Goal: Task Accomplishment & Management: Manage account settings

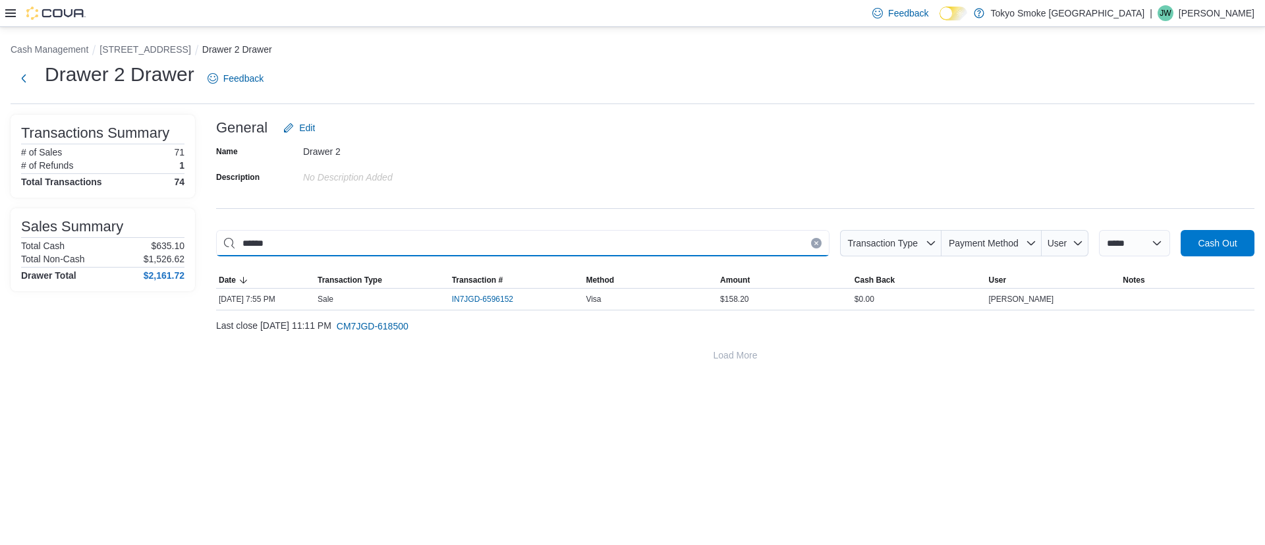
click at [463, 248] on input "******" at bounding box center [523, 243] width 614 height 26
type input "*****"
click at [507, 295] on span "IN7JGD-6596226" at bounding box center [482, 299] width 61 height 11
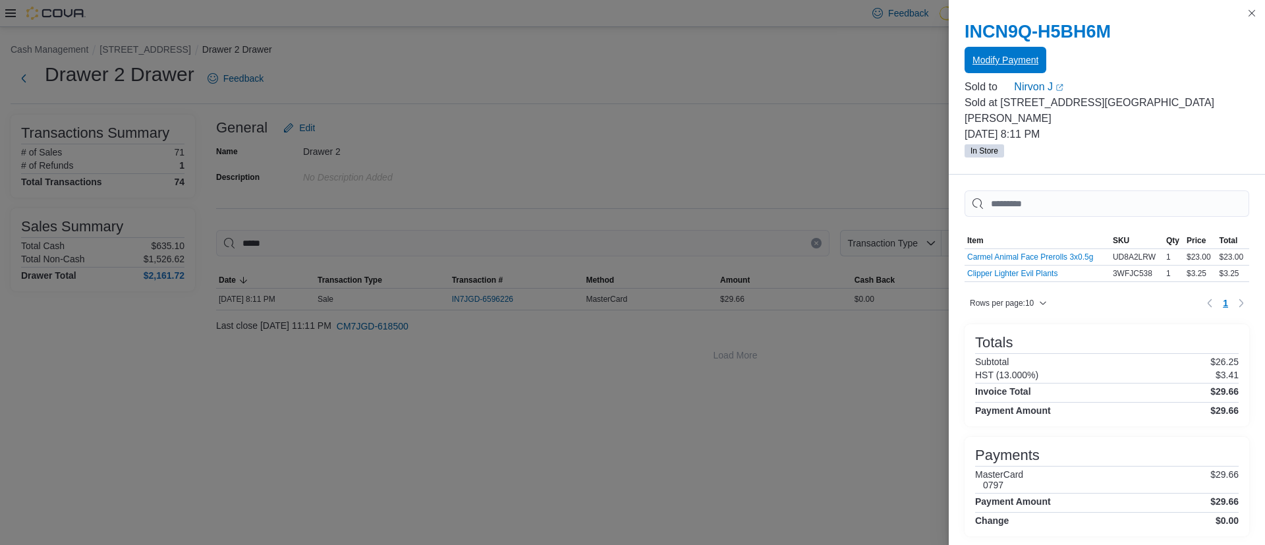
click at [981, 63] on span "Modify Payment" at bounding box center [1006, 59] width 66 height 13
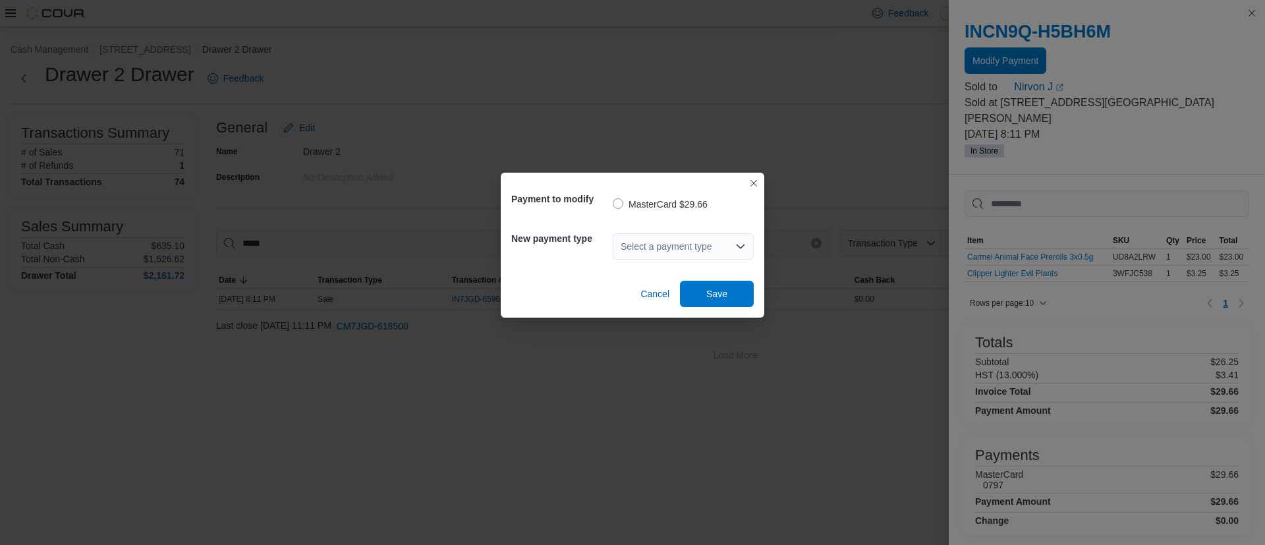
click at [643, 245] on div "Select a payment type" at bounding box center [683, 246] width 141 height 26
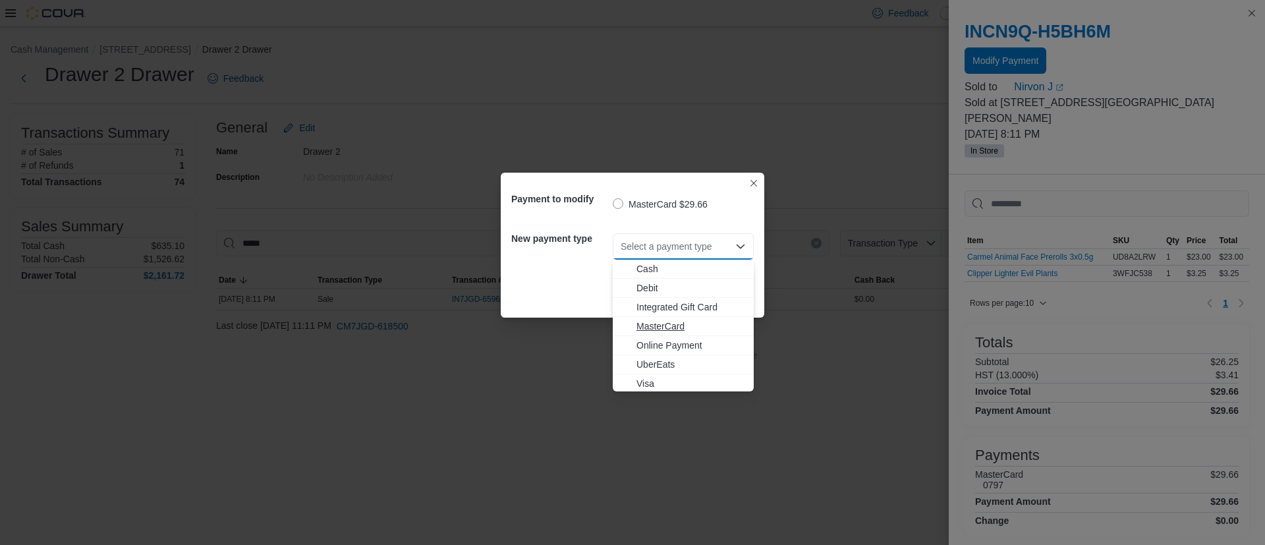
click at [666, 322] on span "MasterCard" at bounding box center [691, 326] width 109 height 13
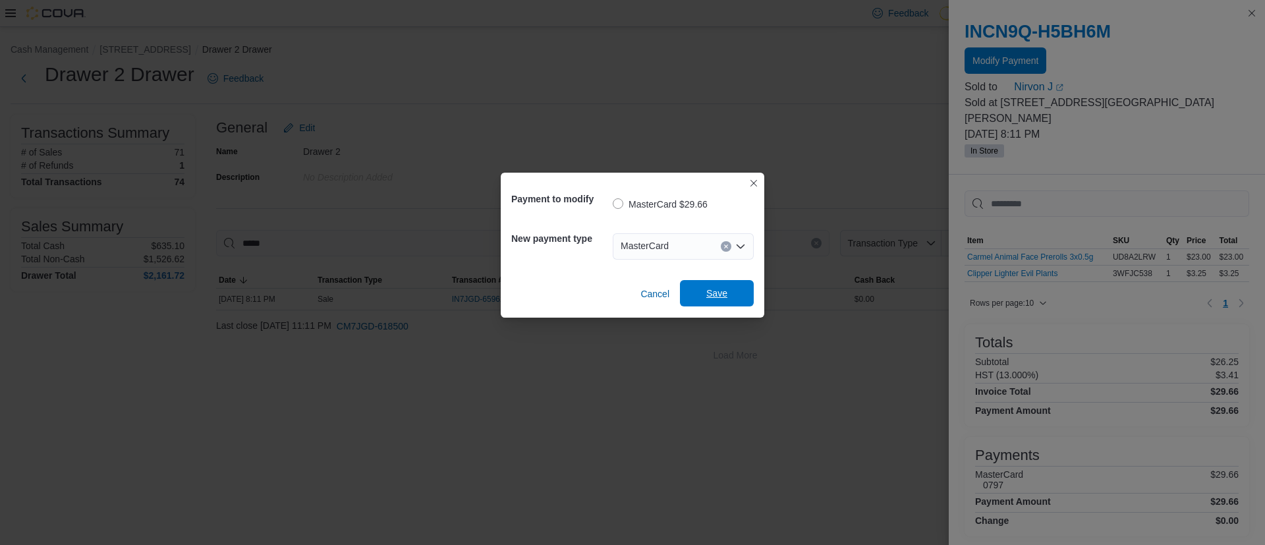
click at [724, 297] on span "Save" at bounding box center [716, 293] width 21 height 13
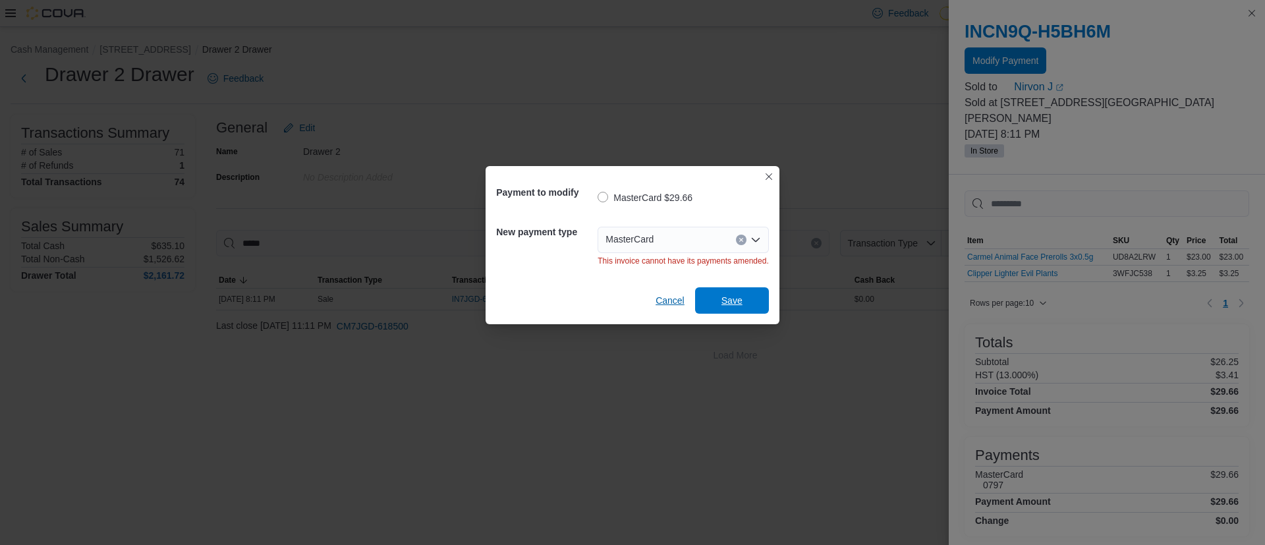
drag, startPoint x: 724, startPoint y: 297, endPoint x: 675, endPoint y: 295, distance: 48.8
click at [675, 295] on div "Cancel Save" at bounding box center [632, 295] width 272 height 37
click at [658, 302] on span "Cancel" at bounding box center [670, 300] width 29 height 13
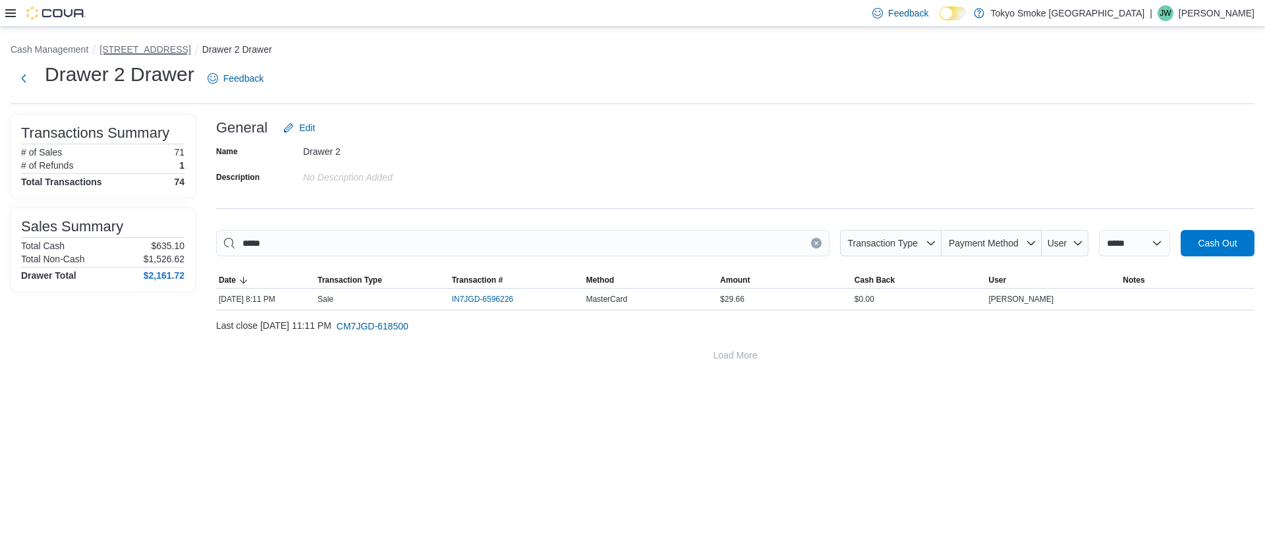
click at [140, 44] on button "[STREET_ADDRESS]" at bounding box center [145, 49] width 91 height 11
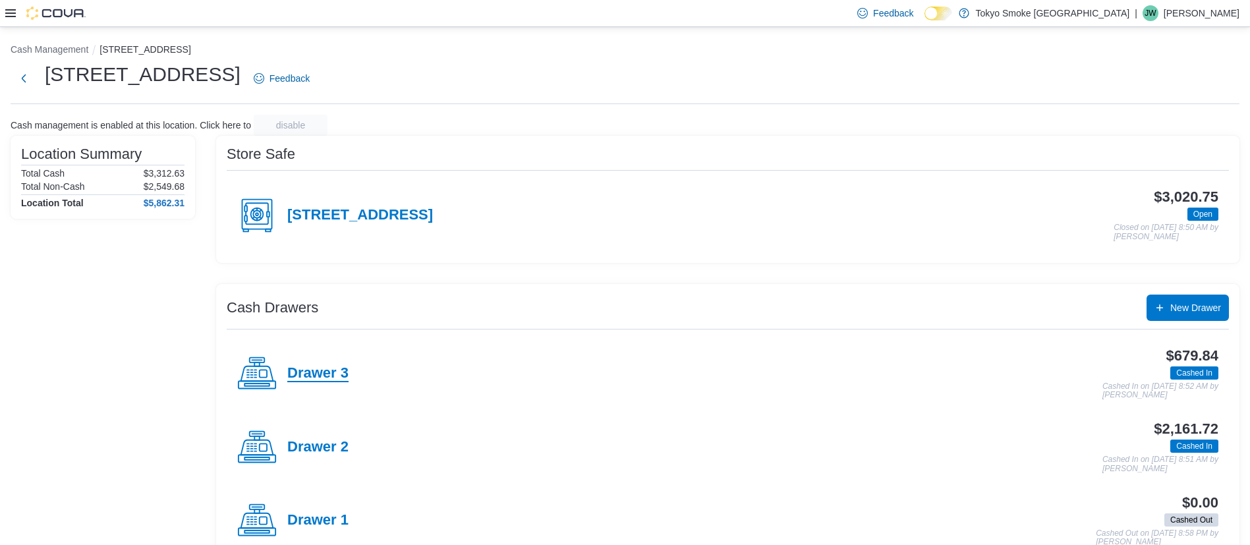
click at [331, 381] on h4 "Drawer 3" at bounding box center [317, 373] width 61 height 17
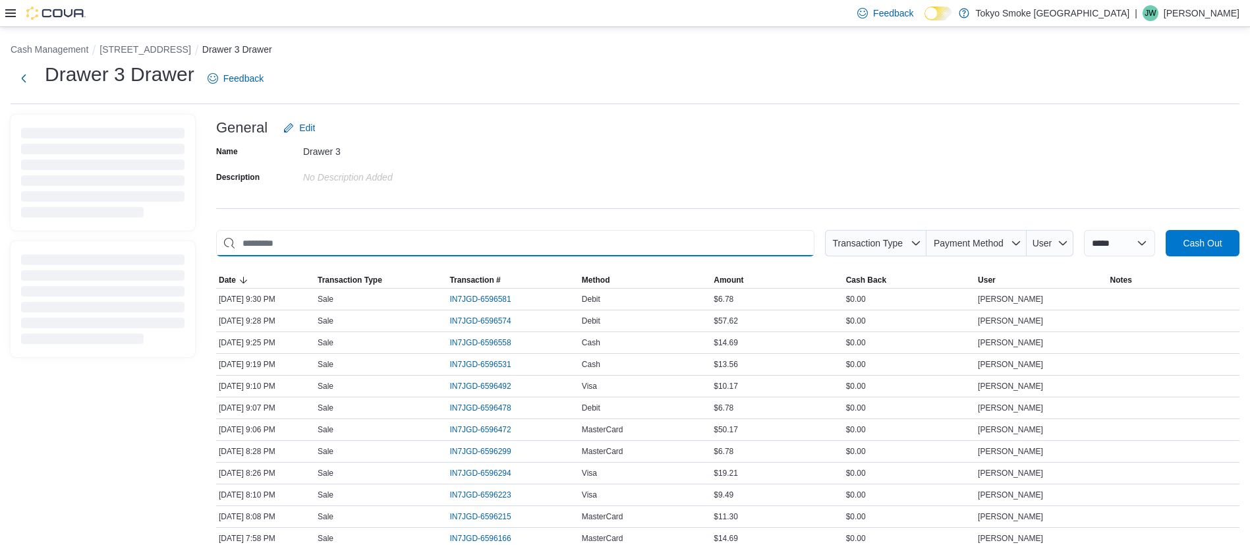
click at [370, 248] on input "This is a search bar. As you type, the results lower in the page will automatic…" at bounding box center [515, 243] width 598 height 26
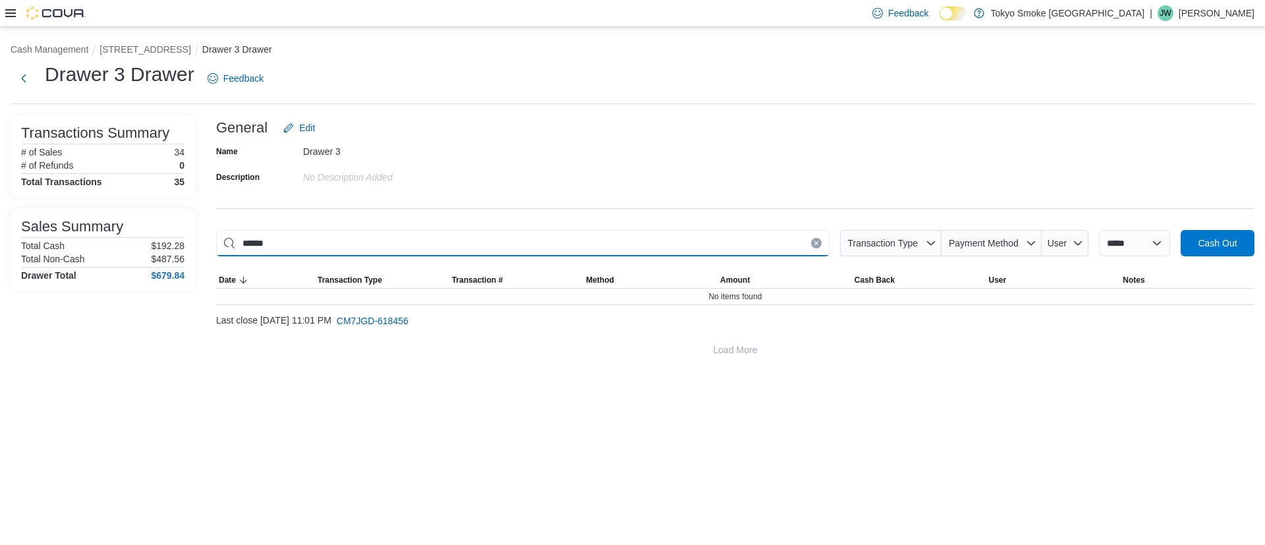
type input "******"
click at [143, 40] on div "**********" at bounding box center [632, 200] width 1265 height 347
click at [136, 49] on button "[STREET_ADDRESS]" at bounding box center [145, 49] width 91 height 11
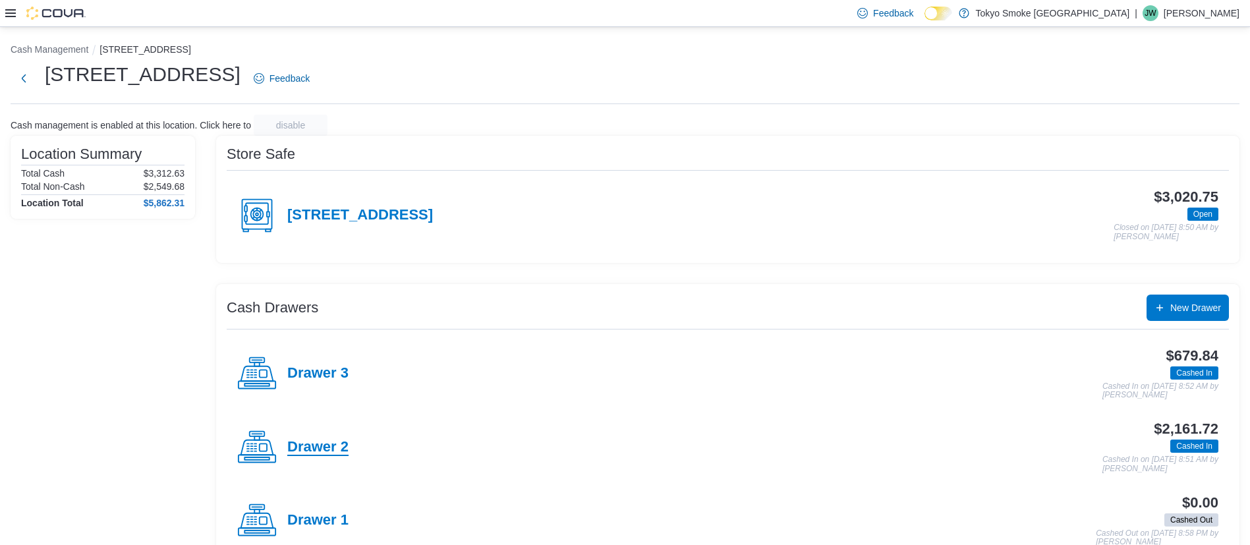
click at [317, 454] on h4 "Drawer 2" at bounding box center [317, 447] width 61 height 17
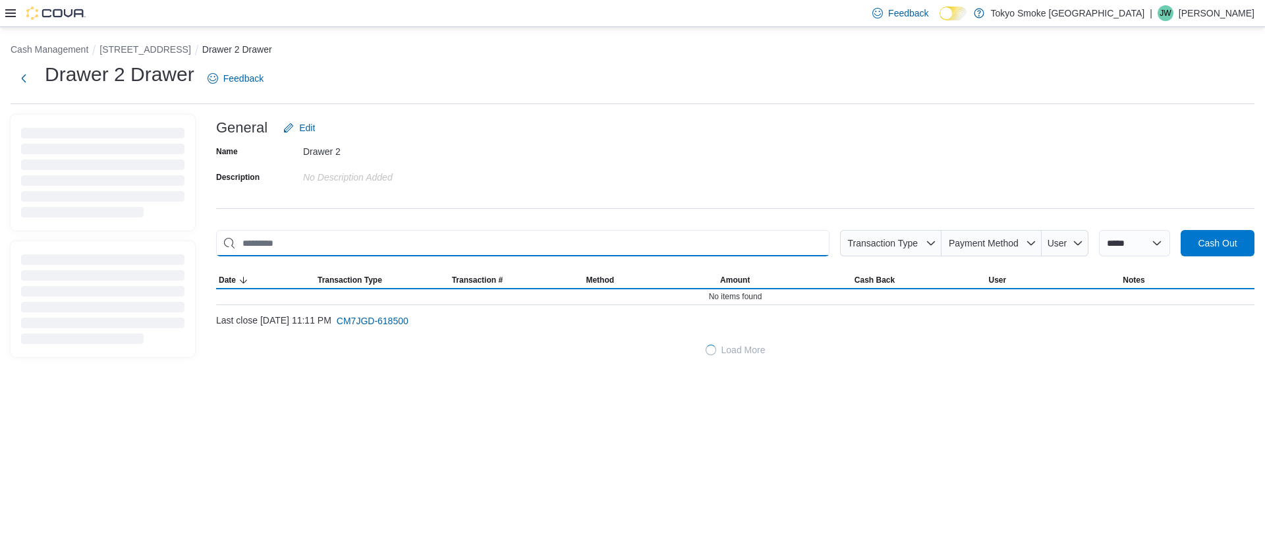
click at [424, 253] on input "This is a search bar. As you type, the results lower in the page will automatic…" at bounding box center [523, 243] width 614 height 26
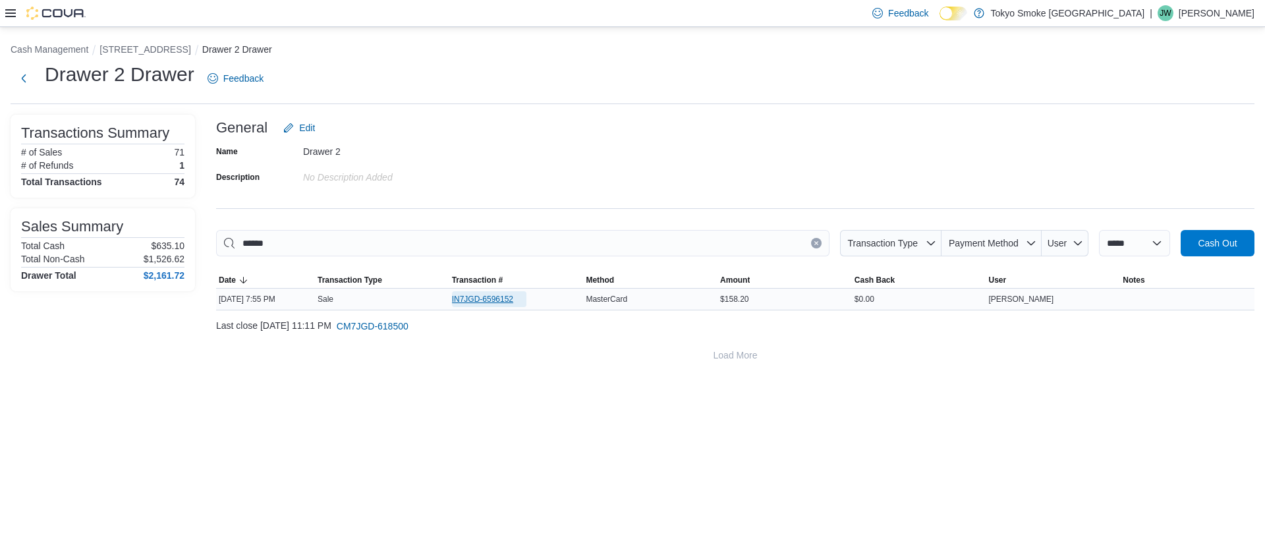
click at [466, 294] on span "IN7JGD-6596152" at bounding box center [482, 299] width 61 height 11
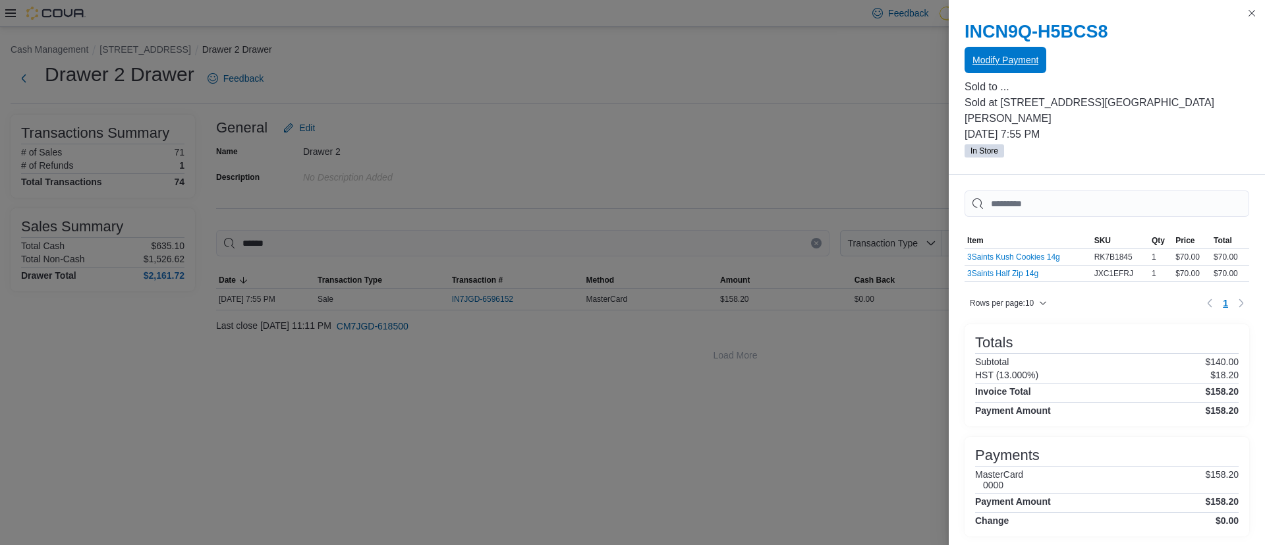
click at [1009, 67] on span "Modify Payment" at bounding box center [1006, 60] width 66 height 26
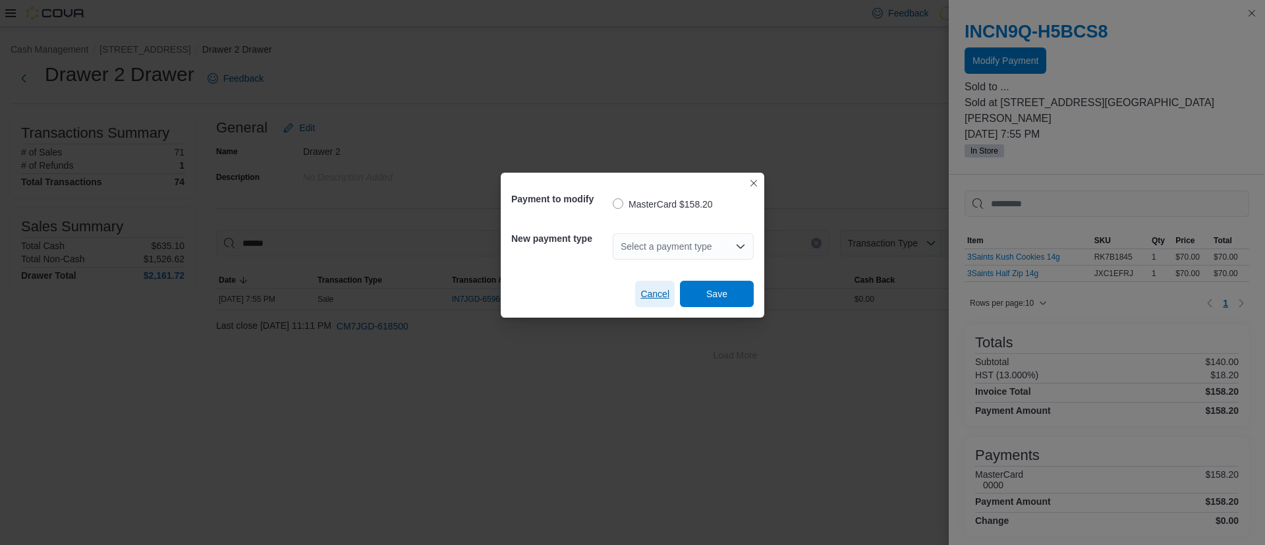
click at [659, 287] on span "Cancel" at bounding box center [655, 293] width 29 height 13
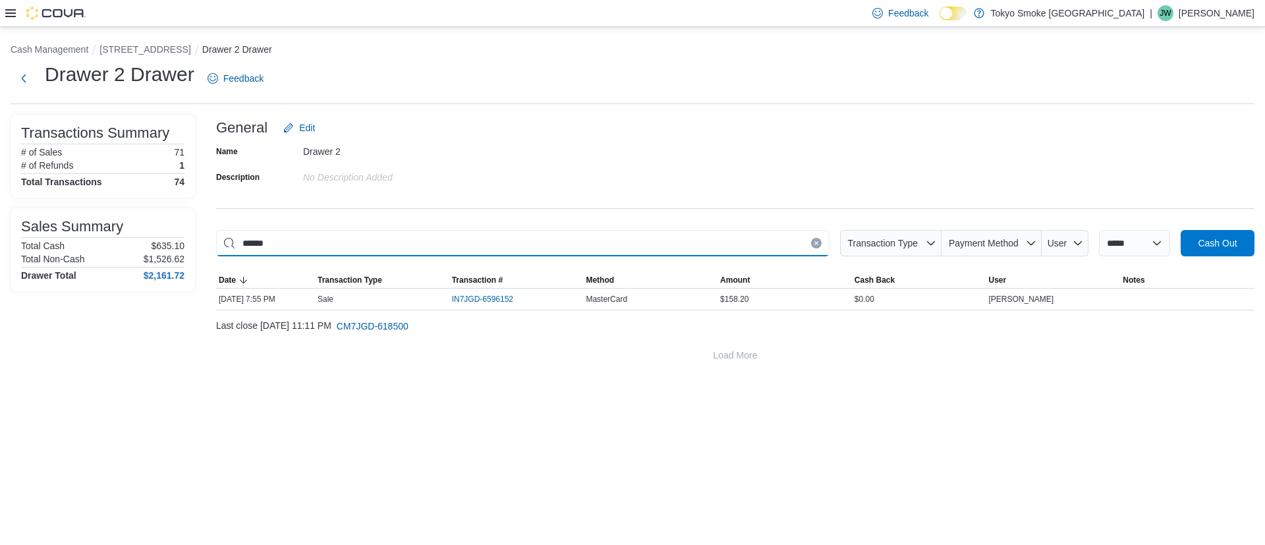
click at [544, 245] on input "******" at bounding box center [523, 243] width 614 height 26
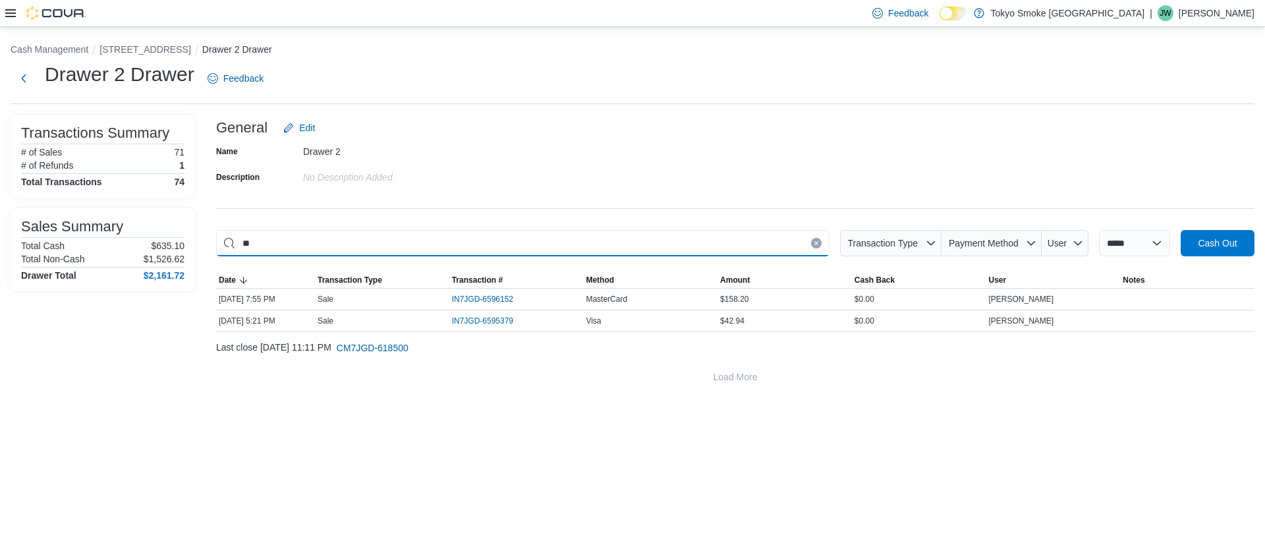
type input "*"
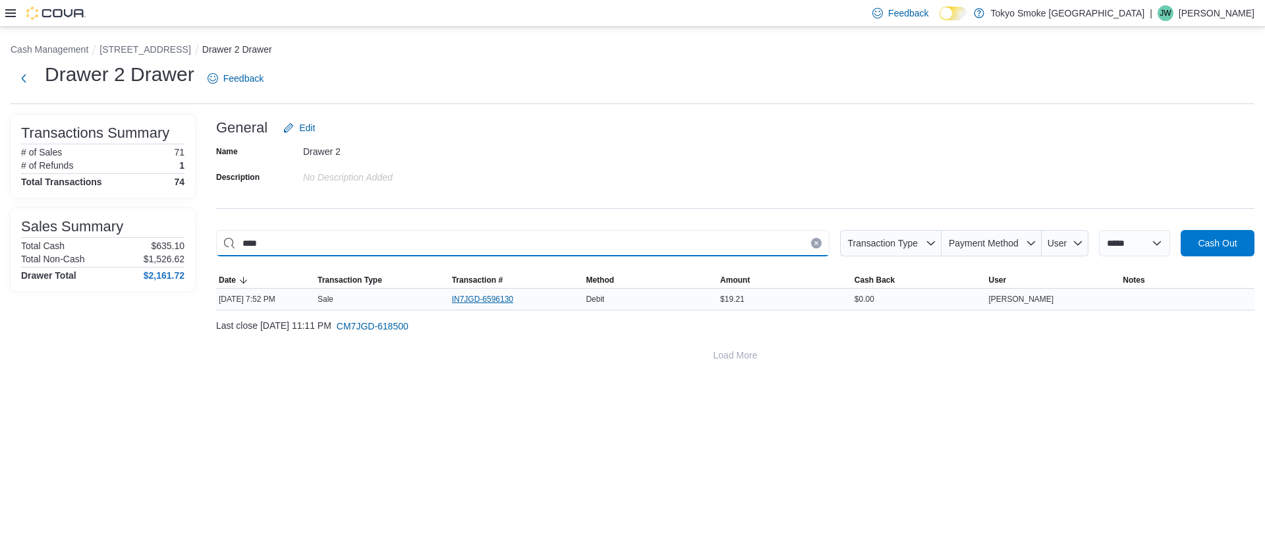
type input "****"
click at [488, 304] on span "IN7JGD-6596130" at bounding box center [489, 299] width 74 height 16
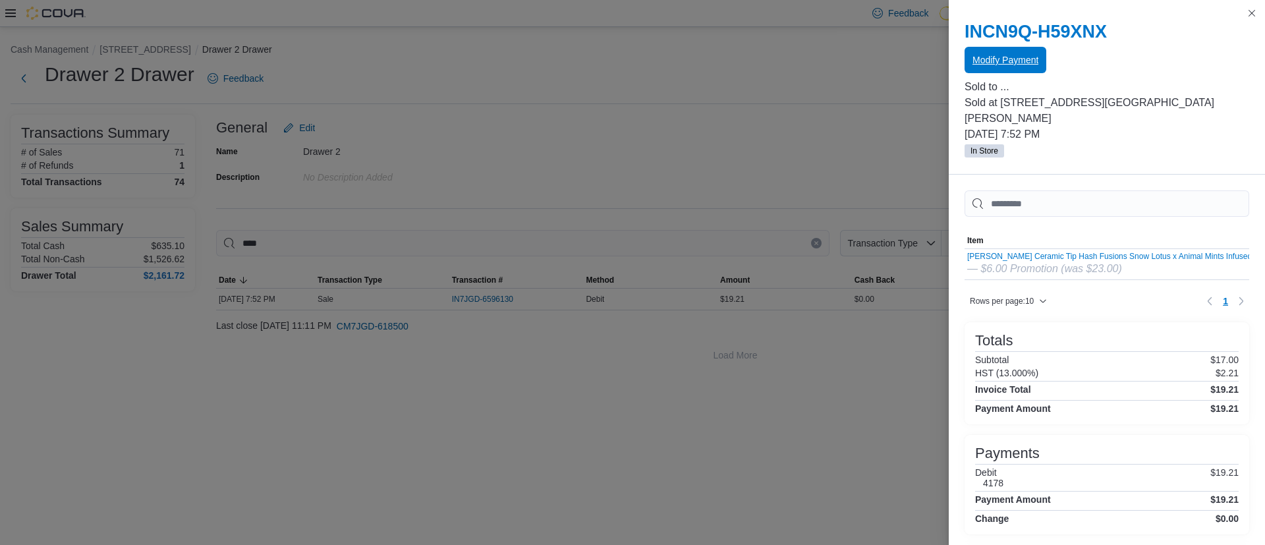
click at [1026, 57] on span "Modify Payment" at bounding box center [1006, 59] width 66 height 13
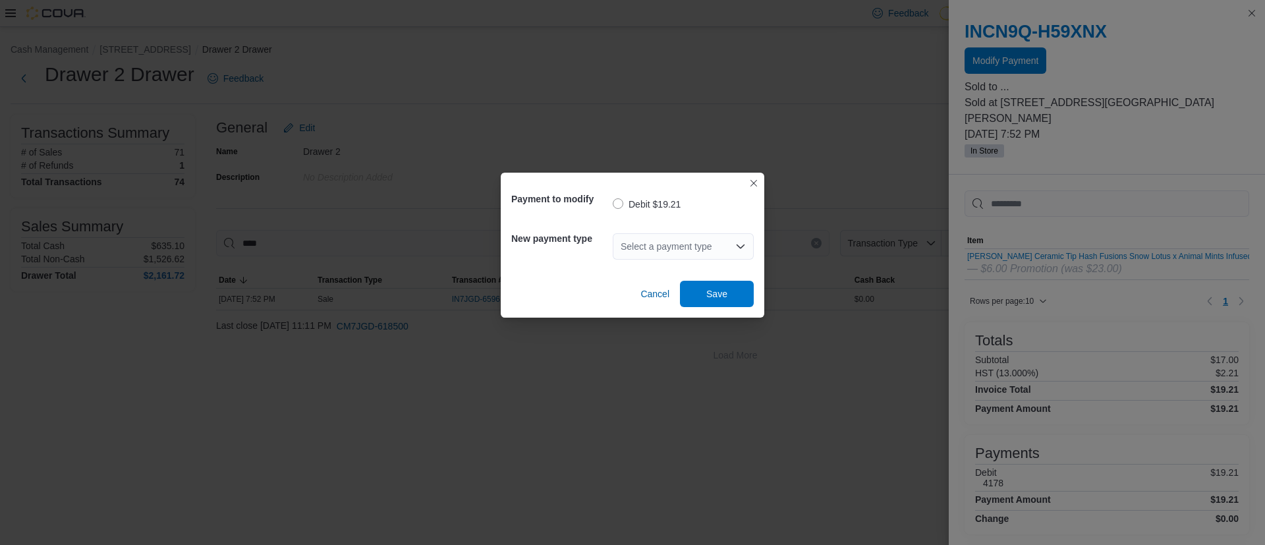
click at [668, 256] on div "Select a payment type" at bounding box center [683, 246] width 141 height 26
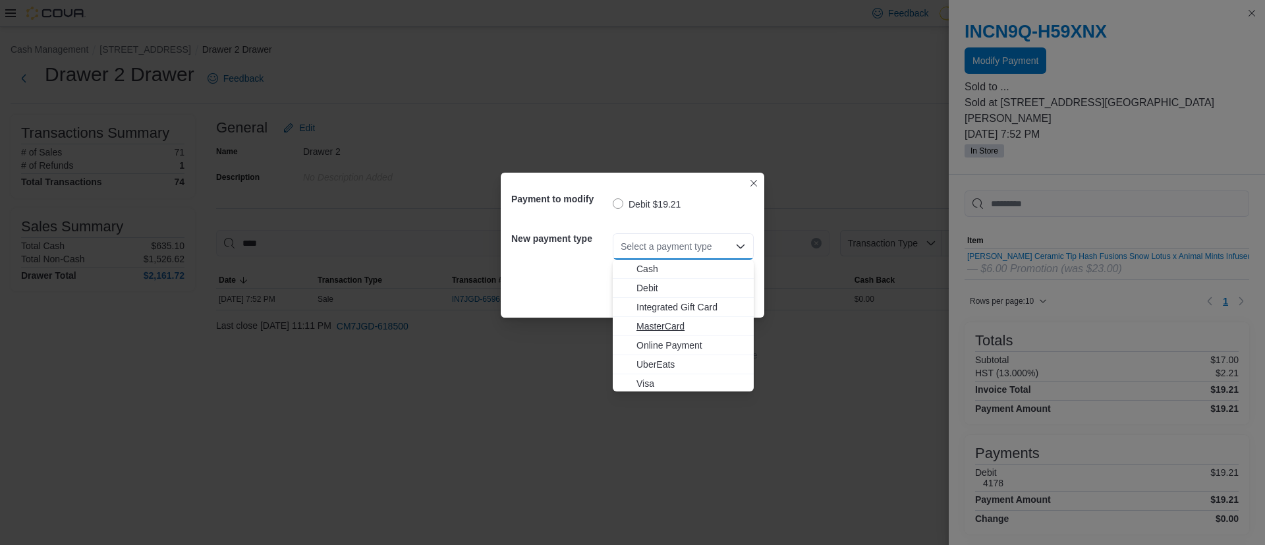
click at [651, 326] on span "MasterCard" at bounding box center [691, 326] width 109 height 13
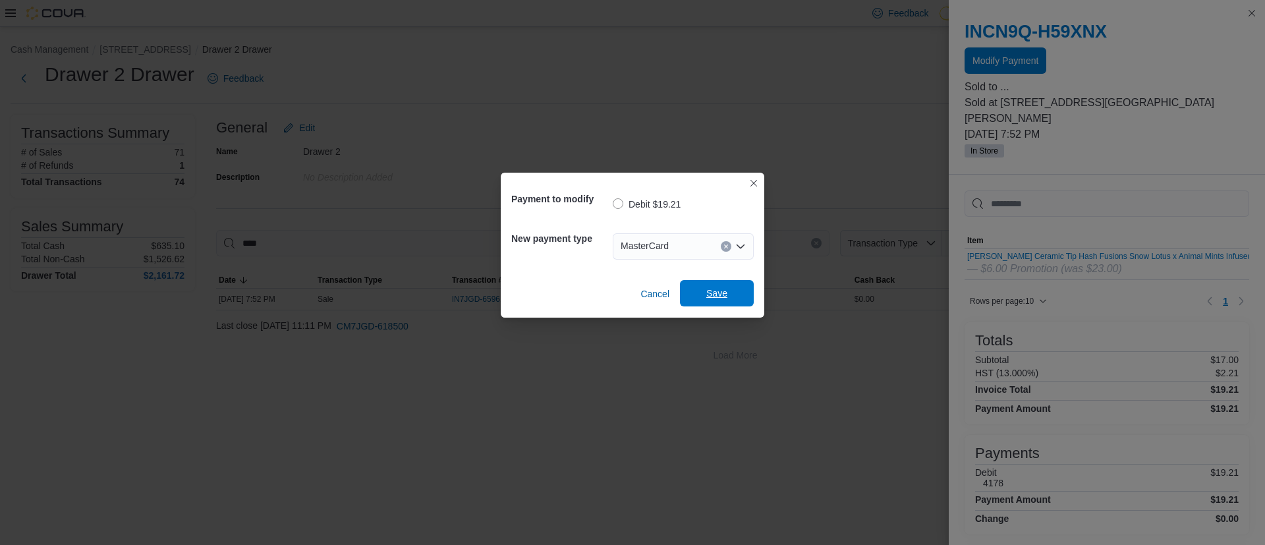
click at [733, 292] on span "Save" at bounding box center [717, 293] width 58 height 26
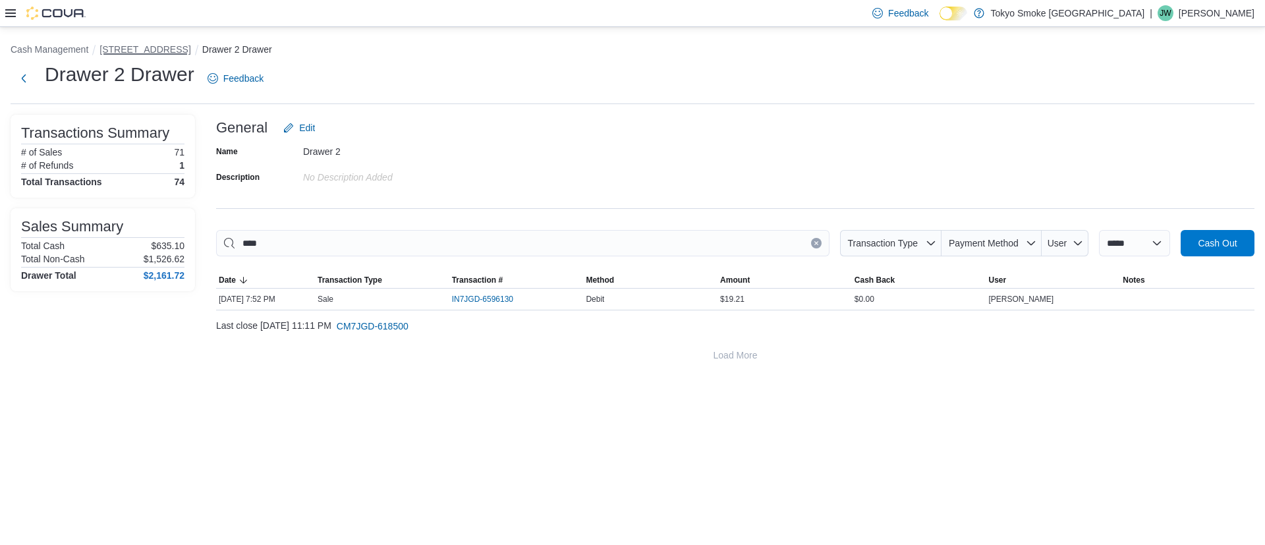
click at [154, 48] on button "[STREET_ADDRESS]" at bounding box center [145, 49] width 91 height 11
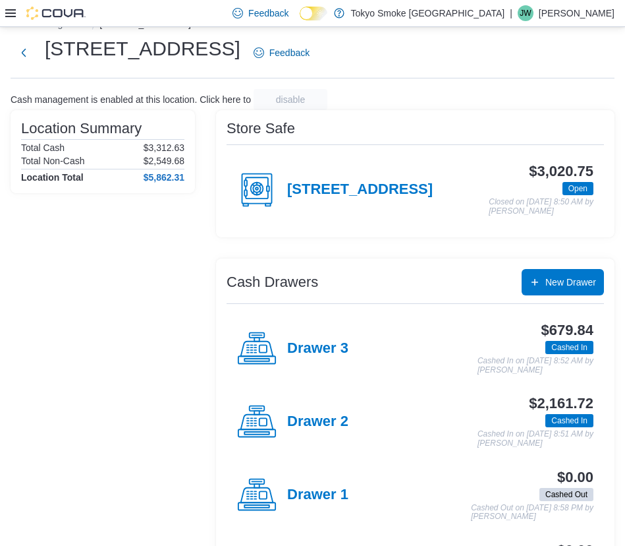
scroll to position [30, 0]
